Goal: Information Seeking & Learning: Learn about a topic

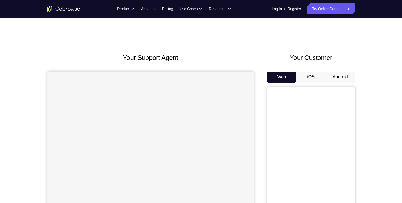
click at [341, 78] on button "Android" at bounding box center [340, 76] width 29 height 11
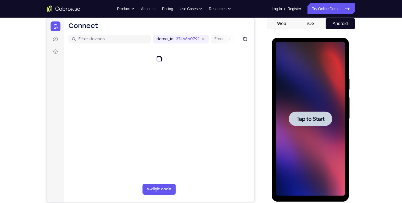
click at [317, 116] on span "Tap to Start" at bounding box center [311, 118] width 28 height 5
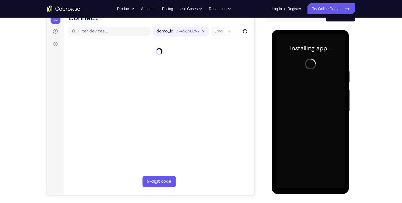
scroll to position [61, 0]
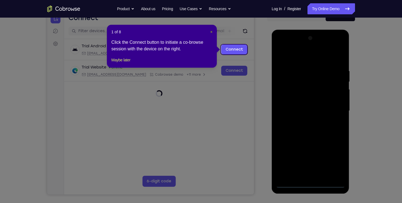
click at [211, 30] on span "×" at bounding box center [211, 32] width 2 height 4
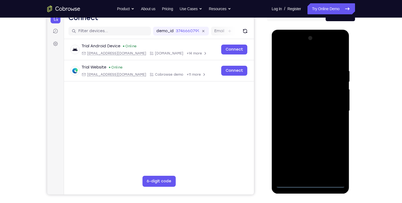
click at [310, 182] on div at bounding box center [310, 111] width 69 height 154
click at [336, 159] on div at bounding box center [310, 111] width 69 height 154
click at [312, 58] on div at bounding box center [310, 111] width 69 height 154
click at [335, 110] on div at bounding box center [310, 111] width 69 height 154
click at [304, 121] on div at bounding box center [310, 111] width 69 height 154
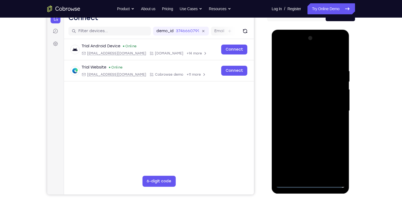
click at [308, 96] on div at bounding box center [310, 111] width 69 height 154
click at [301, 106] on div at bounding box center [310, 111] width 69 height 154
click at [291, 184] on div at bounding box center [310, 111] width 69 height 154
click at [308, 122] on div at bounding box center [310, 111] width 69 height 154
click at [312, 98] on div at bounding box center [310, 111] width 69 height 154
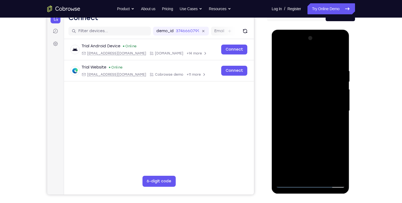
click at [324, 176] on div at bounding box center [310, 111] width 69 height 154
click at [316, 139] on div at bounding box center [310, 111] width 69 height 154
click at [307, 107] on div at bounding box center [310, 111] width 69 height 154
click at [298, 174] on div at bounding box center [310, 111] width 69 height 154
click at [319, 134] on div at bounding box center [310, 111] width 69 height 154
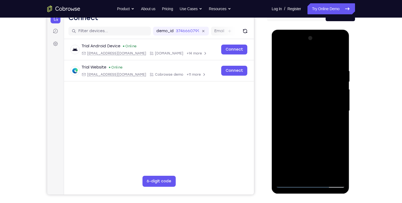
click at [300, 77] on div at bounding box center [310, 111] width 69 height 154
click at [301, 175] on div at bounding box center [310, 111] width 69 height 154
click at [343, 46] on div at bounding box center [310, 111] width 69 height 154
click at [293, 109] on div at bounding box center [310, 111] width 69 height 154
click at [332, 172] on div at bounding box center [310, 111] width 69 height 154
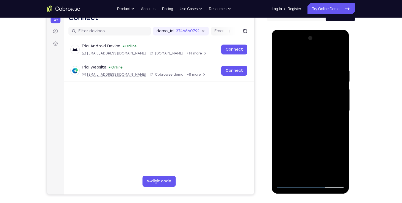
click at [290, 183] on div at bounding box center [310, 111] width 69 height 154
click at [291, 185] on div at bounding box center [310, 111] width 69 height 154
drag, startPoint x: 290, startPoint y: 174, endPoint x: 291, endPoint y: 163, distance: 11.3
click at [291, 163] on div at bounding box center [310, 111] width 69 height 154
click at [325, 143] on div at bounding box center [310, 111] width 69 height 154
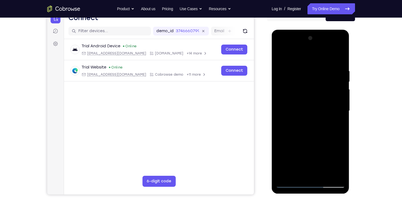
click at [325, 143] on div at bounding box center [310, 111] width 69 height 154
click at [280, 176] on div at bounding box center [310, 111] width 69 height 154
click at [296, 176] on div at bounding box center [310, 111] width 69 height 154
click at [282, 125] on div at bounding box center [310, 111] width 69 height 154
click at [310, 153] on div at bounding box center [310, 111] width 69 height 154
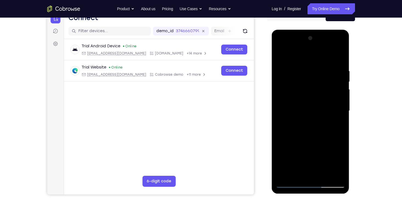
click at [334, 143] on div at bounding box center [310, 111] width 69 height 154
click at [312, 153] on div at bounding box center [310, 111] width 69 height 154
click at [310, 174] on div at bounding box center [310, 111] width 69 height 154
click at [342, 163] on div at bounding box center [310, 111] width 69 height 154
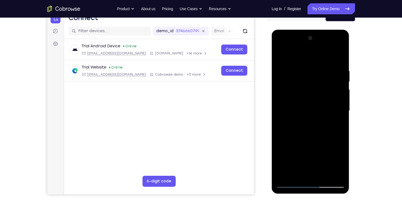
drag, startPoint x: 342, startPoint y: 163, endPoint x: 336, endPoint y: 144, distance: 19.6
click at [336, 144] on div at bounding box center [310, 111] width 69 height 154
click at [342, 163] on div at bounding box center [310, 111] width 69 height 154
click at [335, 147] on div at bounding box center [310, 111] width 69 height 154
click at [312, 156] on div at bounding box center [310, 111] width 69 height 154
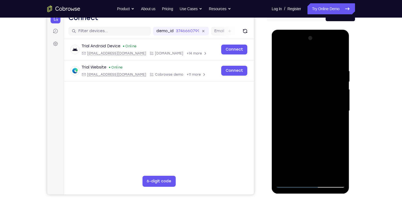
click at [337, 126] on div at bounding box center [310, 111] width 69 height 154
click at [292, 154] on div at bounding box center [310, 111] width 69 height 154
click at [309, 152] on div at bounding box center [310, 111] width 69 height 154
click at [299, 163] on div at bounding box center [310, 111] width 69 height 154
click at [298, 155] on div at bounding box center [310, 111] width 69 height 154
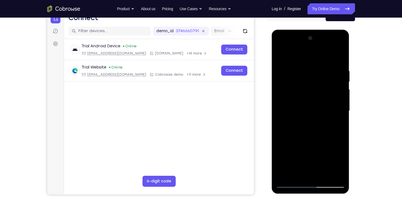
click at [314, 176] on div at bounding box center [310, 111] width 69 height 154
click at [323, 154] on div at bounding box center [310, 111] width 69 height 154
click at [325, 164] on div at bounding box center [310, 111] width 69 height 154
click at [305, 155] on div at bounding box center [310, 111] width 69 height 154
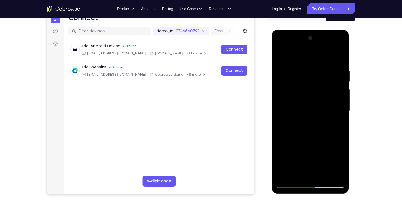
click at [309, 175] on div at bounding box center [310, 111] width 69 height 154
click at [310, 155] on div at bounding box center [310, 111] width 69 height 154
drag, startPoint x: 342, startPoint y: 145, endPoint x: 310, endPoint y: 155, distance: 33.6
click at [310, 155] on div at bounding box center [310, 111] width 69 height 154
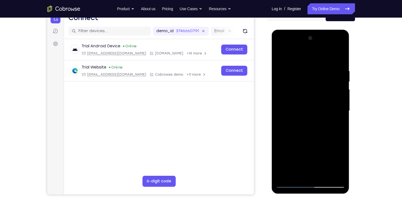
click at [323, 164] on div at bounding box center [310, 111] width 69 height 154
click at [310, 165] on div at bounding box center [310, 111] width 69 height 154
click at [323, 125] on div at bounding box center [310, 111] width 69 height 154
click at [342, 162] on div at bounding box center [310, 111] width 69 height 154
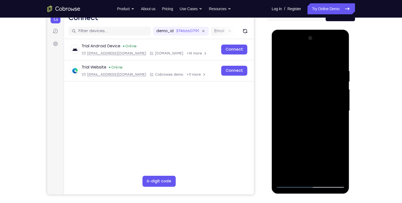
click at [342, 144] on div at bounding box center [310, 111] width 69 height 154
click at [337, 125] on div at bounding box center [310, 111] width 69 height 154
click at [280, 58] on div at bounding box center [310, 111] width 69 height 154
click at [317, 120] on div at bounding box center [310, 111] width 69 height 154
click at [303, 173] on div at bounding box center [310, 111] width 69 height 154
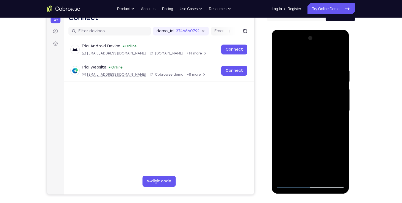
click at [321, 154] on div at bounding box center [310, 111] width 69 height 154
click at [305, 144] on div at bounding box center [310, 111] width 69 height 154
click at [285, 154] on div at bounding box center [310, 111] width 69 height 154
click at [290, 154] on div at bounding box center [310, 111] width 69 height 154
drag, startPoint x: 296, startPoint y: 106, endPoint x: 625, endPoint y: 130, distance: 329.2
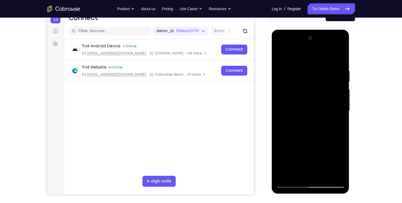
click at [350, 100] on html "Online web based iOS Simulators and Android Emulators. Run iPhone, iPad, Mobile…" at bounding box center [311, 112] width 78 height 165
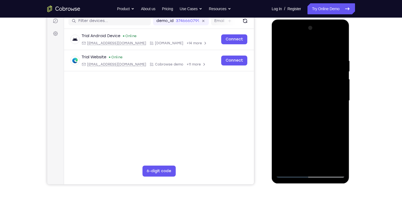
scroll to position [72, 0]
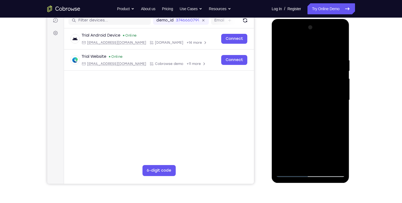
drag, startPoint x: 326, startPoint y: 76, endPoint x: 308, endPoint y: 73, distance: 18.0
click at [308, 73] on div at bounding box center [310, 100] width 69 height 154
drag, startPoint x: 325, startPoint y: 76, endPoint x: 325, endPoint y: 60, distance: 15.9
click at [325, 60] on div at bounding box center [310, 100] width 69 height 154
click at [309, 163] on div at bounding box center [310, 100] width 69 height 154
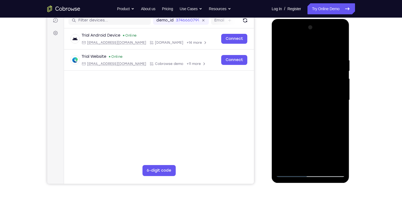
click at [318, 155] on div at bounding box center [310, 100] width 69 height 154
click at [311, 145] on div at bounding box center [310, 100] width 69 height 154
click at [304, 144] on div at bounding box center [310, 100] width 69 height 154
drag, startPoint x: 304, startPoint y: 144, endPoint x: 324, endPoint y: 133, distance: 22.4
click at [324, 133] on div at bounding box center [310, 100] width 69 height 154
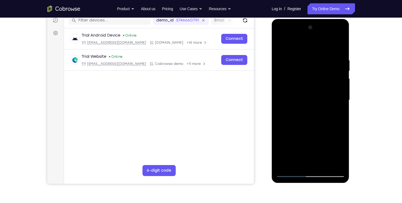
click at [324, 133] on div at bounding box center [310, 100] width 69 height 154
click at [343, 153] on div at bounding box center [310, 100] width 69 height 154
drag, startPoint x: 343, startPoint y: 153, endPoint x: 322, endPoint y: 134, distance: 28.8
click at [322, 134] on div at bounding box center [310, 100] width 69 height 154
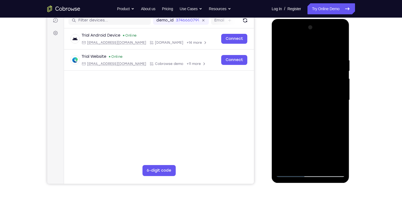
click at [343, 153] on div at bounding box center [310, 100] width 69 height 154
click at [323, 133] on div at bounding box center [310, 100] width 69 height 154
click at [335, 114] on div at bounding box center [310, 100] width 69 height 154
click at [281, 45] on div at bounding box center [310, 100] width 69 height 154
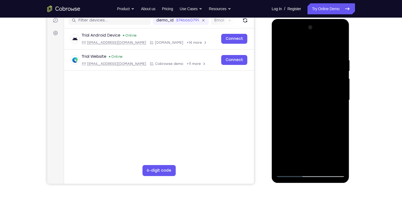
drag, startPoint x: 317, startPoint y: 117, endPoint x: 316, endPoint y: 86, distance: 30.3
click at [316, 86] on div at bounding box center [310, 100] width 69 height 154
click at [306, 138] on div at bounding box center [310, 100] width 69 height 154
click at [305, 161] on div at bounding box center [310, 100] width 69 height 154
click at [306, 84] on div at bounding box center [310, 100] width 69 height 154
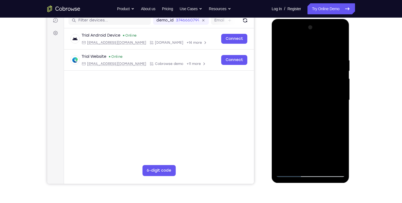
drag, startPoint x: 306, startPoint y: 84, endPoint x: 336, endPoint y: 80, distance: 29.9
click at [336, 80] on div at bounding box center [310, 100] width 69 height 154
click at [334, 132] on div at bounding box center [310, 100] width 69 height 154
click at [329, 144] on div at bounding box center [310, 100] width 69 height 154
click at [324, 134] on div at bounding box center [310, 100] width 69 height 154
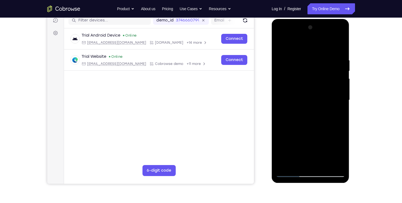
click at [317, 154] on div at bounding box center [310, 100] width 69 height 154
click at [315, 165] on div at bounding box center [310, 100] width 69 height 154
click at [331, 145] on div at bounding box center [310, 100] width 69 height 154
click at [318, 160] on div at bounding box center [310, 100] width 69 height 154
click at [316, 132] on div at bounding box center [310, 100] width 69 height 154
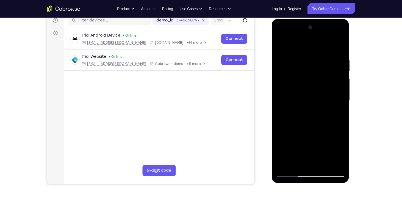
click at [305, 143] on div at bounding box center [310, 100] width 69 height 154
click at [340, 143] on div at bounding box center [310, 100] width 69 height 154
click at [318, 154] on div at bounding box center [310, 100] width 69 height 154
click at [302, 144] on div at bounding box center [310, 100] width 69 height 154
click at [310, 163] on div at bounding box center [310, 100] width 69 height 154
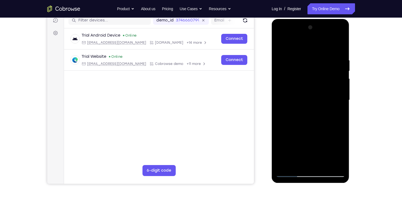
click at [318, 153] on div at bounding box center [310, 100] width 69 height 154
click at [326, 145] on div at bounding box center [310, 100] width 69 height 154
click at [319, 157] on div at bounding box center [310, 100] width 69 height 154
click at [340, 154] on div at bounding box center [310, 100] width 69 height 154
click at [321, 164] on div at bounding box center [310, 100] width 69 height 154
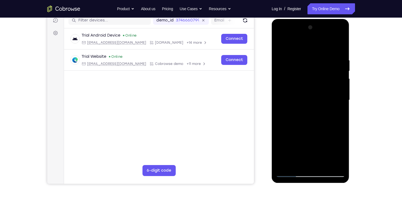
click at [334, 153] on div at bounding box center [310, 100] width 69 height 154
click at [293, 144] on div at bounding box center [310, 100] width 69 height 154
drag, startPoint x: 330, startPoint y: 143, endPoint x: 312, endPoint y: 143, distance: 18.7
click at [312, 143] on div at bounding box center [310, 100] width 69 height 154
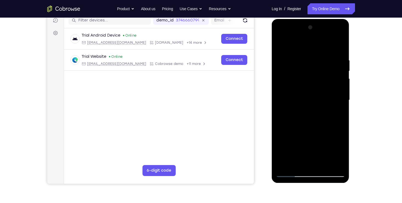
click at [341, 152] on div at bounding box center [310, 100] width 69 height 154
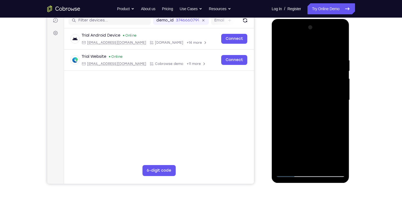
click at [341, 152] on div at bounding box center [310, 100] width 69 height 154
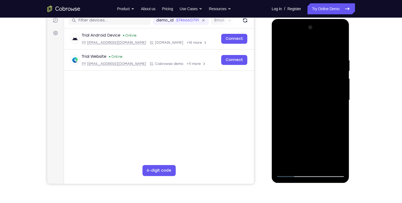
click at [341, 152] on div at bounding box center [310, 100] width 69 height 154
click at [329, 145] on div at bounding box center [310, 100] width 69 height 154
click at [316, 161] on div at bounding box center [310, 100] width 69 height 154
click at [335, 154] on div at bounding box center [310, 100] width 69 height 154
click at [293, 146] on div at bounding box center [310, 100] width 69 height 154
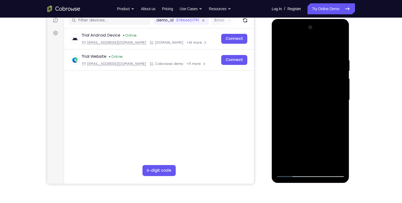
drag, startPoint x: 328, startPoint y: 143, endPoint x: 310, endPoint y: 142, distance: 17.6
click at [310, 142] on div at bounding box center [310, 100] width 69 height 154
click at [316, 114] on div at bounding box center [310, 100] width 69 height 154
click at [342, 152] on div at bounding box center [310, 100] width 69 height 154
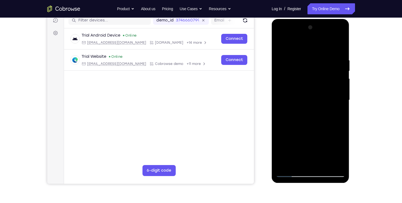
click at [320, 114] on div at bounding box center [310, 100] width 69 height 154
click at [342, 153] on div at bounding box center [310, 100] width 69 height 154
click at [319, 156] on div at bounding box center [310, 100] width 69 height 154
click at [330, 145] on div at bounding box center [310, 100] width 69 height 154
click at [308, 114] on div at bounding box center [310, 100] width 69 height 154
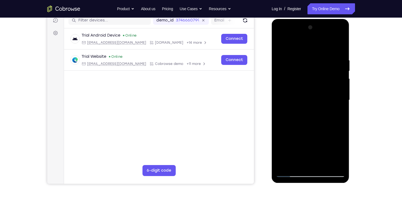
click at [344, 153] on div at bounding box center [310, 100] width 69 height 154
click at [337, 115] on div at bounding box center [310, 100] width 69 height 154
click at [299, 72] on div at bounding box center [310, 100] width 69 height 154
click at [310, 120] on div at bounding box center [310, 100] width 69 height 154
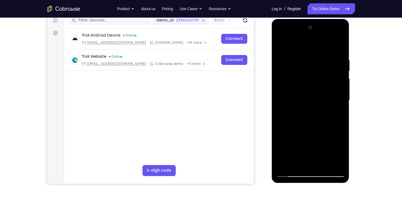
click at [310, 120] on div at bounding box center [310, 100] width 69 height 154
click at [323, 116] on div at bounding box center [310, 100] width 69 height 154
click at [292, 145] on div at bounding box center [310, 100] width 69 height 154
click at [310, 143] on div at bounding box center [310, 100] width 69 height 154
click at [300, 153] on div at bounding box center [310, 100] width 69 height 154
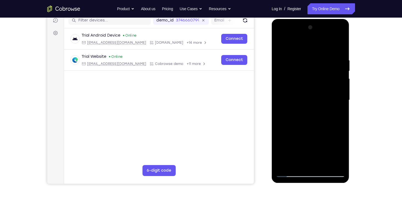
click at [298, 144] on div at bounding box center [310, 100] width 69 height 154
click at [289, 166] on div at bounding box center [310, 100] width 69 height 154
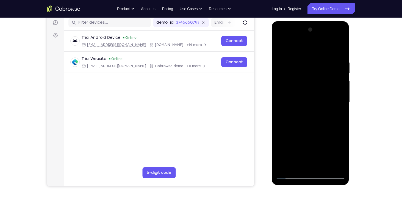
scroll to position [68, 0]
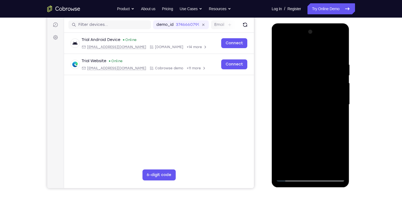
drag, startPoint x: 306, startPoint y: 154, endPoint x: 307, endPoint y: 131, distance: 23.1
click at [307, 131] on div at bounding box center [310, 104] width 69 height 154
drag, startPoint x: 312, startPoint y: 153, endPoint x: 327, endPoint y: 104, distance: 51.6
click at [327, 104] on div at bounding box center [310, 104] width 69 height 154
drag, startPoint x: 316, startPoint y: 149, endPoint x: 328, endPoint y: 84, distance: 65.6
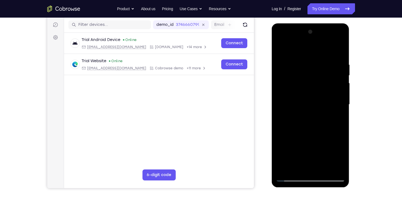
click at [328, 84] on div at bounding box center [310, 104] width 69 height 154
click at [281, 149] on div at bounding box center [310, 104] width 69 height 154
click at [337, 116] on div at bounding box center [310, 104] width 69 height 154
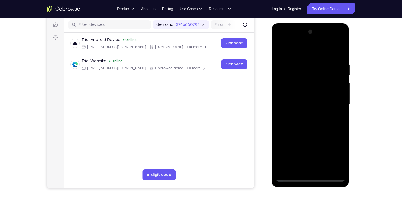
click at [280, 50] on div at bounding box center [310, 104] width 69 height 154
click at [311, 160] on div at bounding box center [310, 104] width 69 height 154
click at [307, 168] on div at bounding box center [310, 104] width 69 height 154
click at [310, 150] on div at bounding box center [310, 104] width 69 height 154
click at [286, 138] on div at bounding box center [310, 104] width 69 height 154
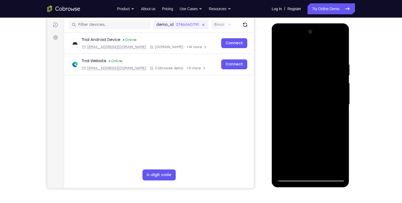
click at [305, 148] on div at bounding box center [310, 104] width 69 height 154
click at [311, 147] on div at bounding box center [310, 104] width 69 height 154
click at [337, 118] on div at bounding box center [310, 104] width 69 height 154
click at [298, 148] on div at bounding box center [310, 104] width 69 height 154
click at [299, 156] on div at bounding box center [310, 104] width 69 height 154
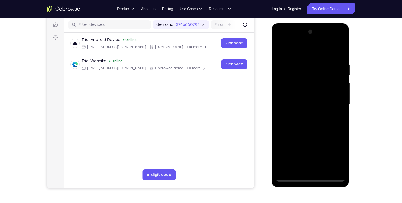
click at [311, 147] on div at bounding box center [310, 104] width 69 height 154
drag, startPoint x: 336, startPoint y: 136, endPoint x: 318, endPoint y: 147, distance: 21.7
click at [318, 147] on div at bounding box center [310, 104] width 69 height 154
click at [335, 147] on div at bounding box center [310, 104] width 69 height 154
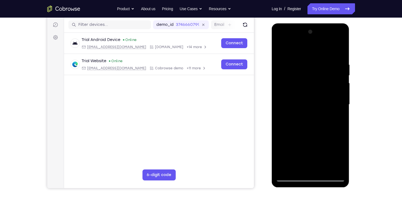
click at [313, 131] on div at bounding box center [310, 104] width 69 height 154
click at [293, 149] on div at bounding box center [310, 104] width 69 height 154
click at [296, 147] on div at bounding box center [310, 104] width 69 height 154
click at [293, 147] on div at bounding box center [310, 104] width 69 height 154
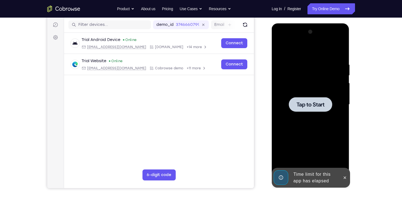
click at [307, 104] on span "Tap to Start" at bounding box center [311, 104] width 28 height 5
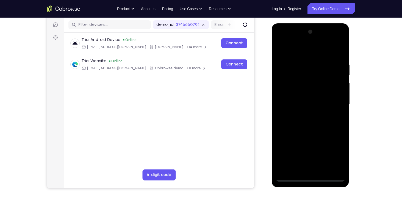
click at [310, 41] on div at bounding box center [310, 104] width 69 height 154
click at [328, 137] on div at bounding box center [310, 104] width 69 height 154
click at [343, 158] on div at bounding box center [310, 104] width 69 height 154
click at [313, 148] on div at bounding box center [310, 104] width 69 height 154
click at [336, 137] on div at bounding box center [310, 104] width 69 height 154
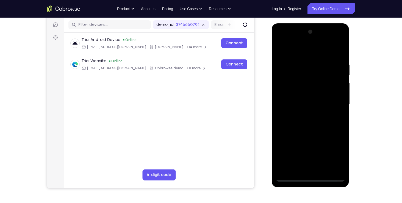
click at [336, 137] on div at bounding box center [310, 104] width 69 height 154
click at [305, 57] on div at bounding box center [310, 104] width 69 height 154
click at [300, 58] on div at bounding box center [310, 104] width 69 height 154
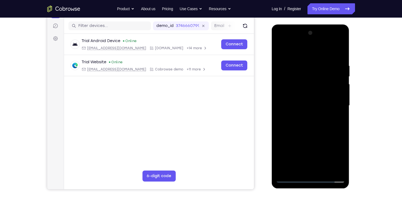
click at [285, 85] on div at bounding box center [310, 106] width 69 height 154
click at [337, 49] on div at bounding box center [310, 106] width 69 height 154
click at [299, 86] on div at bounding box center [310, 106] width 69 height 154
click at [291, 156] on div at bounding box center [310, 106] width 69 height 154
click at [322, 110] on div at bounding box center [310, 106] width 69 height 154
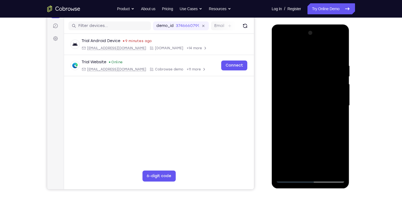
click at [281, 40] on div at bounding box center [310, 106] width 69 height 154
click at [334, 103] on div at bounding box center [310, 106] width 69 height 154
click at [304, 114] on div at bounding box center [310, 106] width 69 height 154
click at [304, 115] on div at bounding box center [310, 106] width 69 height 154
click at [313, 98] on div at bounding box center [310, 106] width 69 height 154
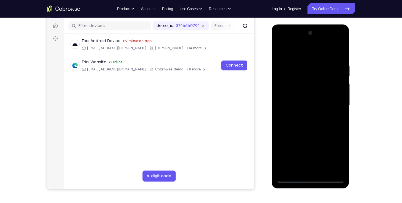
click at [301, 84] on div at bounding box center [310, 106] width 69 height 154
click at [296, 97] on div at bounding box center [310, 106] width 69 height 154
click at [304, 104] on div at bounding box center [310, 106] width 69 height 154
click at [313, 124] on div at bounding box center [310, 106] width 69 height 154
click at [311, 122] on div at bounding box center [310, 106] width 69 height 154
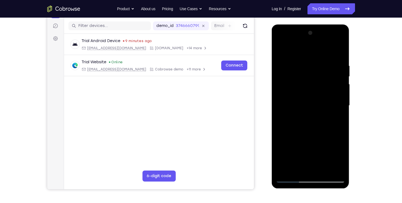
click at [338, 112] on div at bounding box center [310, 106] width 69 height 154
click at [339, 60] on div at bounding box center [310, 106] width 69 height 154
click at [302, 168] on div at bounding box center [310, 106] width 69 height 154
click at [307, 168] on div at bounding box center [310, 106] width 69 height 154
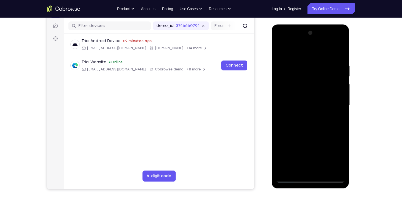
click at [312, 170] on div at bounding box center [310, 106] width 69 height 154
click at [306, 104] on div at bounding box center [310, 106] width 69 height 154
click at [307, 125] on div at bounding box center [310, 106] width 69 height 154
click at [340, 61] on div at bounding box center [310, 106] width 69 height 154
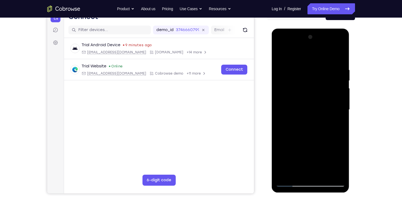
scroll to position [61, 0]
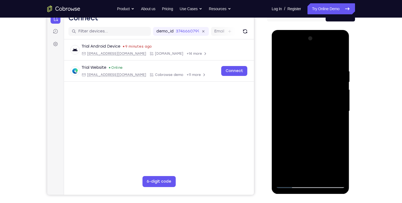
click at [333, 46] on div at bounding box center [310, 111] width 69 height 154
click at [318, 55] on div at bounding box center [310, 111] width 69 height 154
click at [341, 45] on div at bounding box center [310, 111] width 69 height 154
click at [342, 46] on div at bounding box center [310, 111] width 69 height 154
click at [303, 66] on div at bounding box center [310, 111] width 69 height 154
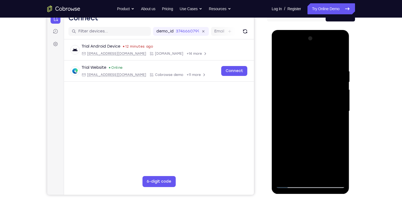
click at [333, 90] on div at bounding box center [310, 111] width 69 height 154
click at [339, 95] on div at bounding box center [310, 111] width 69 height 154
click at [340, 86] on div at bounding box center [310, 111] width 69 height 154
click at [343, 92] on div at bounding box center [310, 111] width 69 height 154
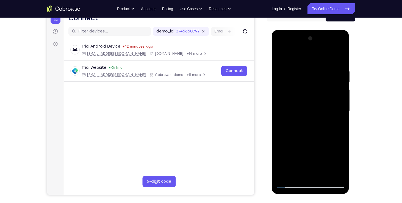
drag, startPoint x: 343, startPoint y: 92, endPoint x: 275, endPoint y: 97, distance: 68.4
click at [275, 97] on div at bounding box center [311, 112] width 78 height 164
drag, startPoint x: 333, startPoint y: 97, endPoint x: 267, endPoint y: 104, distance: 66.6
click at [272, 104] on html "Online web based iOS Simulators and Android Emulators. Run iPhone, iPad, Mobile…" at bounding box center [311, 112] width 78 height 165
click at [332, 175] on div at bounding box center [310, 111] width 69 height 154
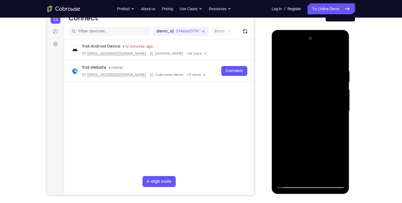
click at [339, 55] on div at bounding box center [310, 111] width 69 height 154
click at [339, 63] on div at bounding box center [310, 111] width 69 height 154
click at [324, 177] on div at bounding box center [310, 111] width 69 height 154
click at [311, 141] on div at bounding box center [310, 111] width 69 height 154
drag, startPoint x: 315, startPoint y: 143, endPoint x: 313, endPoint y: 104, distance: 39.1
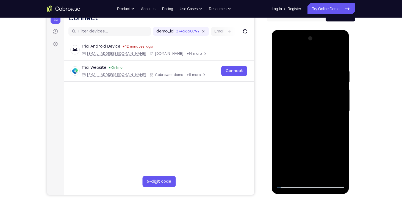
click at [313, 104] on div at bounding box center [310, 111] width 69 height 154
drag, startPoint x: 303, startPoint y: 167, endPoint x: 306, endPoint y: 115, distance: 52.1
click at [306, 115] on div at bounding box center [310, 111] width 69 height 154
click at [306, 165] on div at bounding box center [310, 111] width 69 height 154
click at [302, 174] on div at bounding box center [310, 111] width 69 height 154
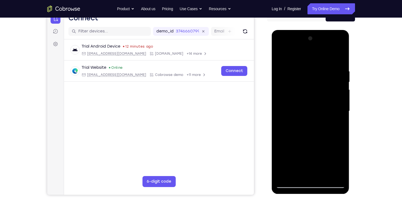
click at [307, 137] on div at bounding box center [310, 111] width 69 height 154
click at [337, 123] on div at bounding box center [310, 111] width 69 height 154
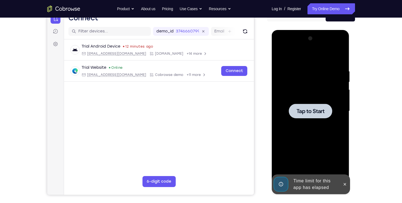
click at [315, 109] on span "Tap to Start" at bounding box center [311, 110] width 28 height 5
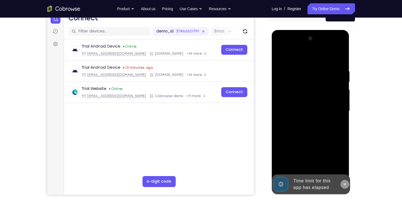
click at [345, 185] on icon at bounding box center [345, 184] width 2 height 2
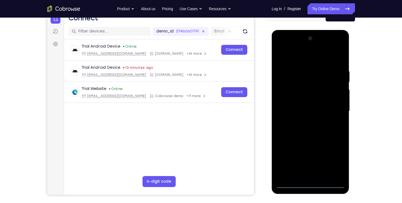
click at [314, 186] on div at bounding box center [310, 111] width 69 height 154
click at [334, 159] on div at bounding box center [310, 111] width 69 height 154
click at [311, 57] on div at bounding box center [310, 111] width 69 height 154
click at [333, 110] on div at bounding box center [310, 111] width 69 height 154
click at [319, 177] on div at bounding box center [310, 111] width 69 height 154
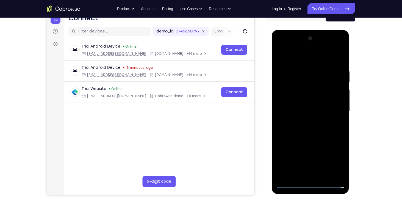
click at [309, 102] on div at bounding box center [310, 111] width 69 height 154
click at [301, 99] on div at bounding box center [310, 111] width 69 height 154
click at [304, 110] on div at bounding box center [310, 111] width 69 height 154
click at [323, 175] on div at bounding box center [310, 111] width 69 height 154
click at [310, 134] on div at bounding box center [310, 111] width 69 height 154
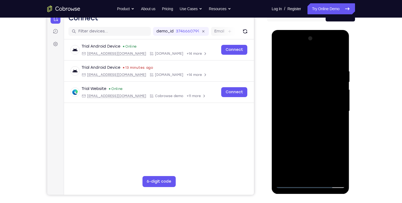
click at [321, 176] on div at bounding box center [310, 111] width 69 height 154
click at [324, 176] on div at bounding box center [310, 111] width 69 height 154
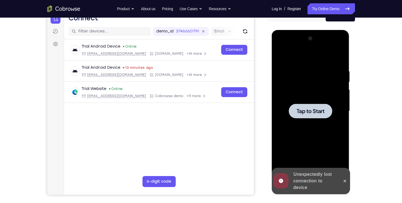
click at [315, 112] on span "Tap to Start" at bounding box center [311, 110] width 28 height 5
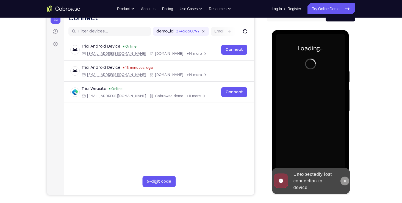
click at [344, 182] on icon at bounding box center [345, 181] width 4 height 4
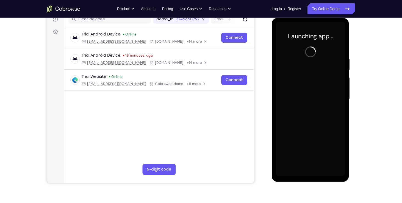
scroll to position [73, 0]
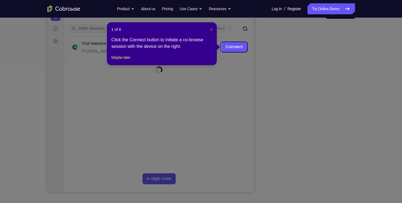
click at [212, 30] on span "×" at bounding box center [211, 29] width 2 height 4
